Goal: Task Accomplishment & Management: Complete application form

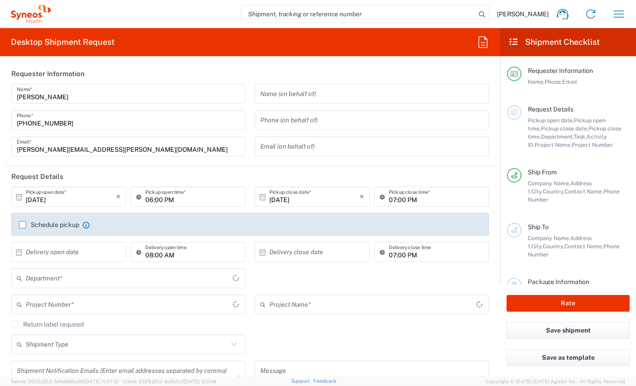
type input "Comunidad de Madrid"
type input "8350"
type input "Spain"
type input "Syneos Health Clinical Spain"
